Goal: Navigation & Orientation: Understand site structure

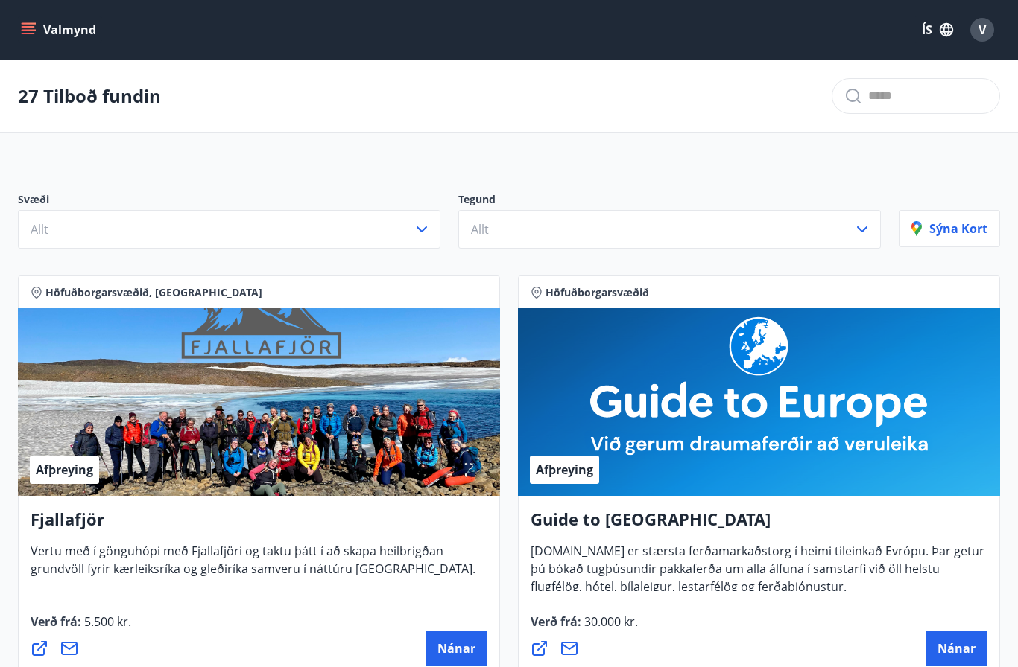
click at [35, 42] on button "Valmynd" at bounding box center [60, 29] width 84 height 27
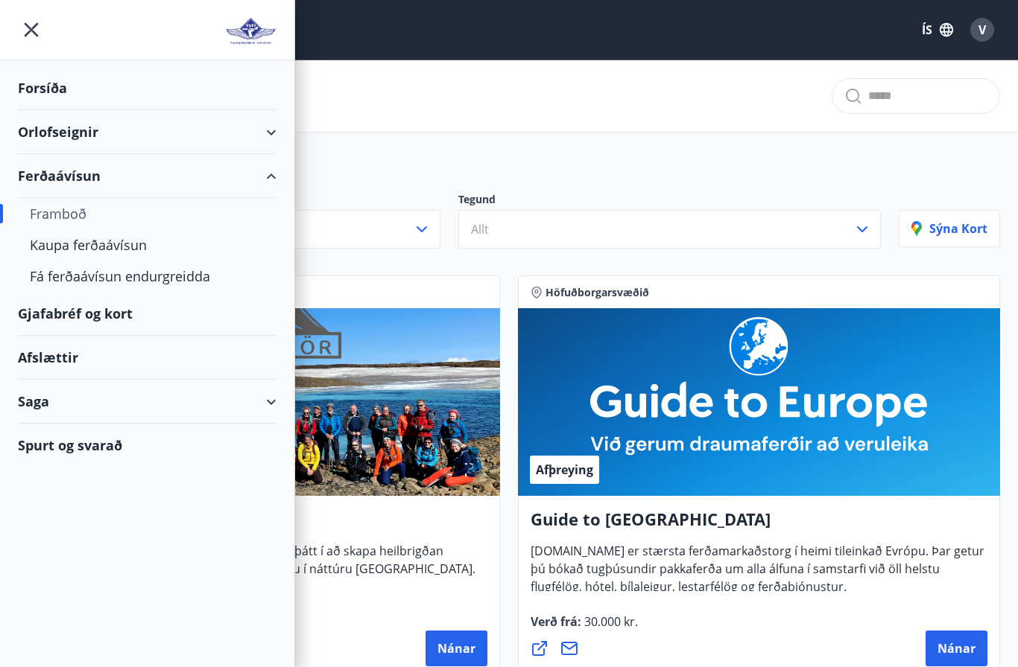
click at [257, 372] on div "Afslættir" at bounding box center [147, 358] width 258 height 44
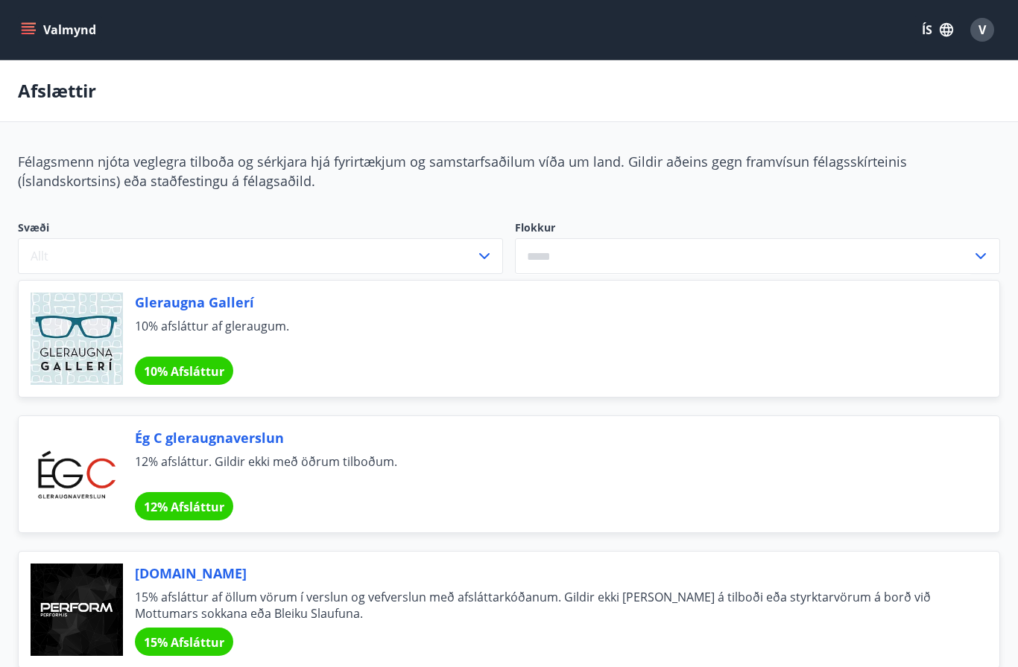
click at [25, 42] on button "Valmynd" at bounding box center [60, 29] width 84 height 27
click at [49, 37] on button "Valmynd" at bounding box center [60, 29] width 84 height 27
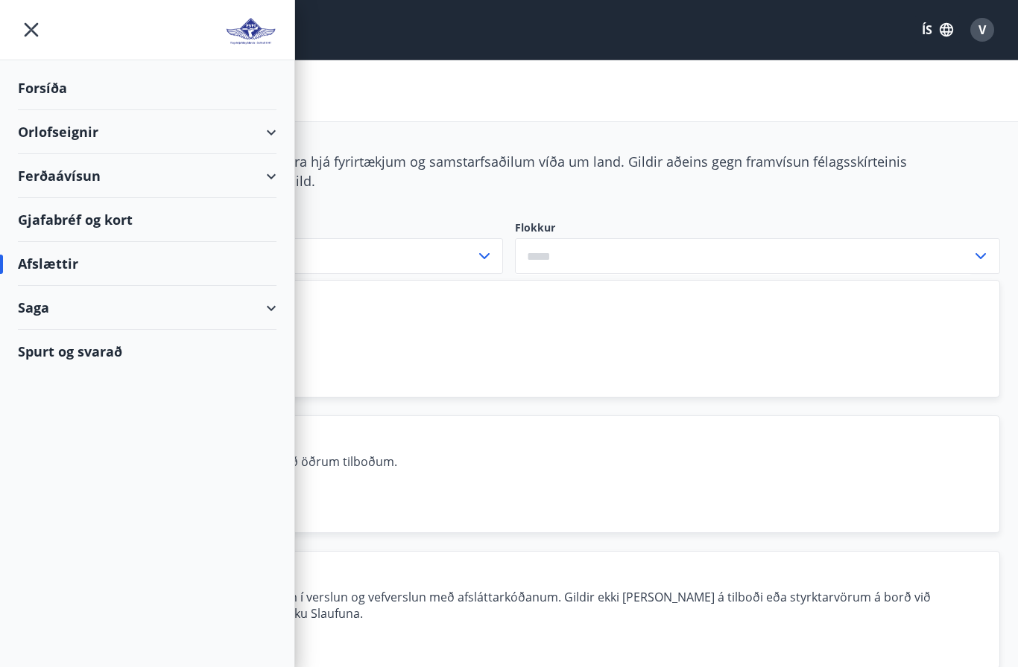
click at [270, 304] on div "Saga" at bounding box center [147, 308] width 258 height 44
click at [60, 438] on div "Punktar" at bounding box center [147, 439] width 235 height 31
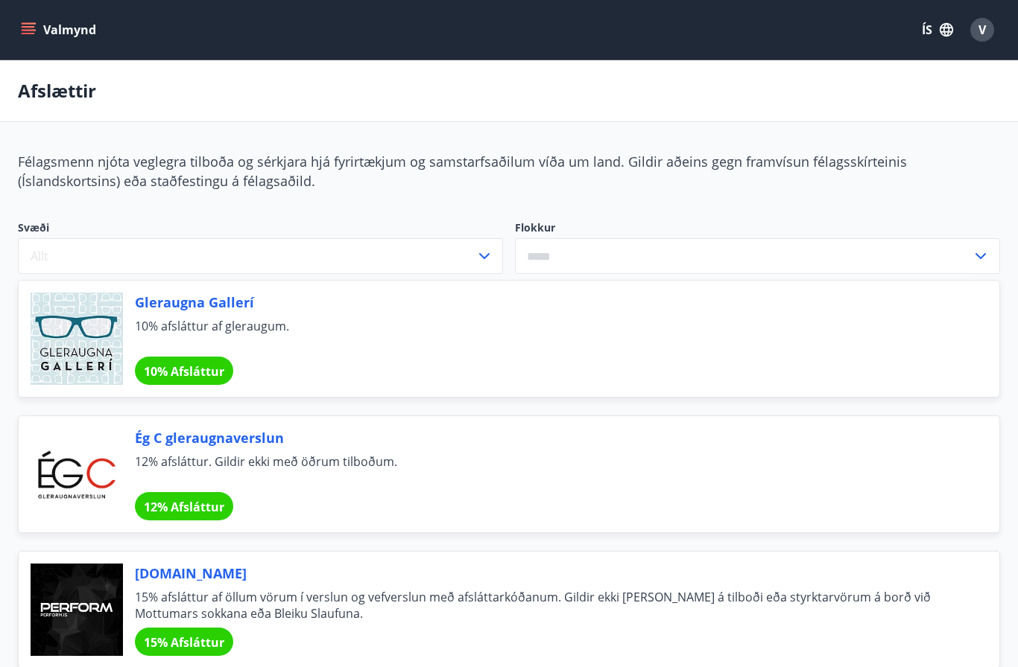
click at [34, 30] on icon "menu" at bounding box center [30, 29] width 16 height 1
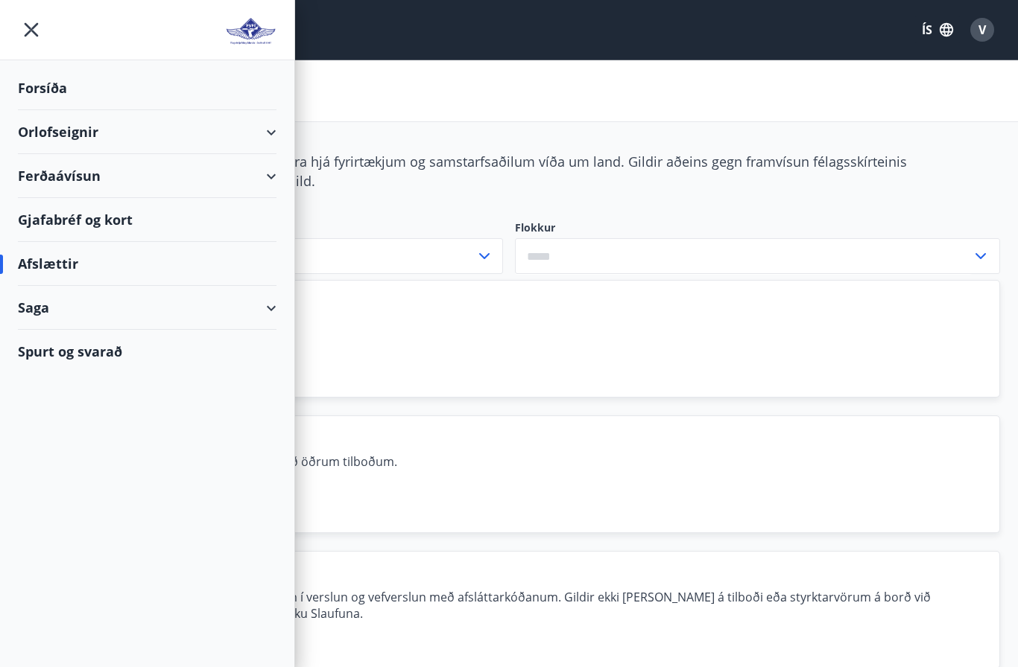
click at [121, 218] on div "Gjafabréf og kort" at bounding box center [147, 220] width 258 height 44
click at [274, 121] on div "Orlofseignir" at bounding box center [147, 132] width 258 height 44
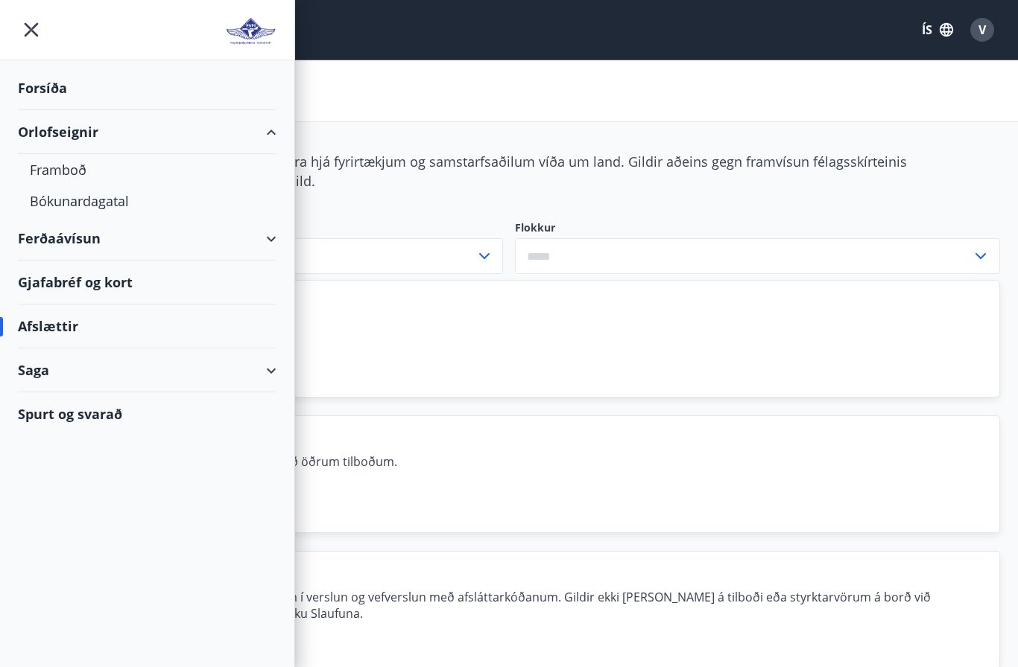
click at [270, 133] on div "Orlofseignir" at bounding box center [147, 132] width 258 height 44
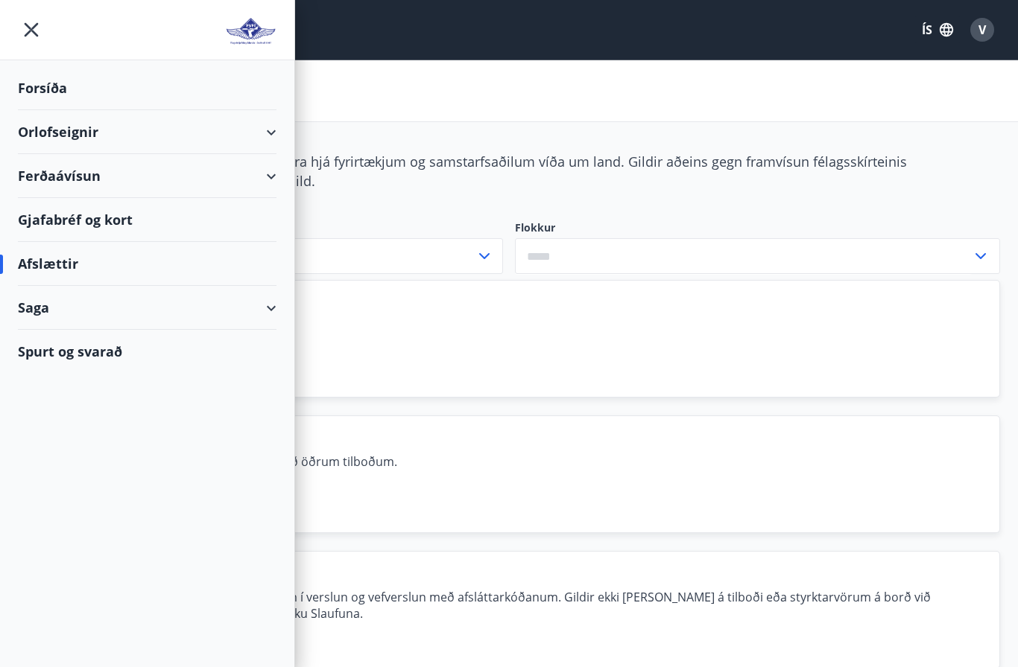
click at [44, 86] on div "Forsíða" at bounding box center [147, 88] width 258 height 44
